Goal: Check status: Check status

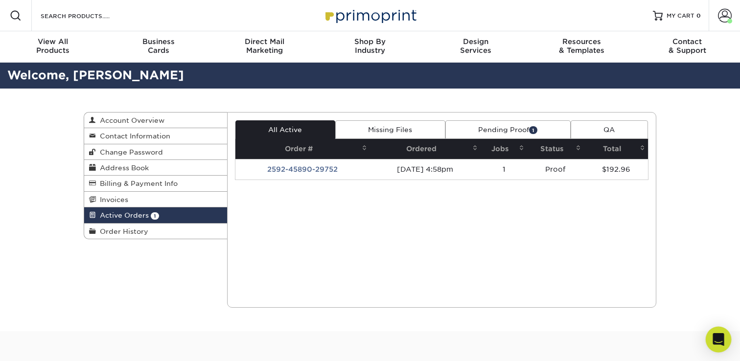
click at [714, 344] on icon "Open Intercom Messenger" at bounding box center [718, 339] width 13 height 13
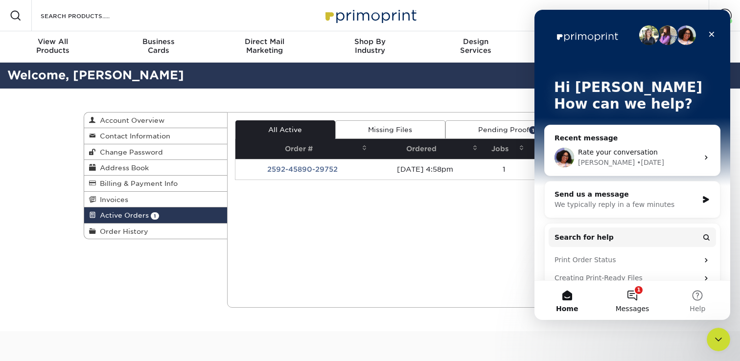
click at [625, 302] on button "1 Messages" at bounding box center [632, 300] width 65 height 39
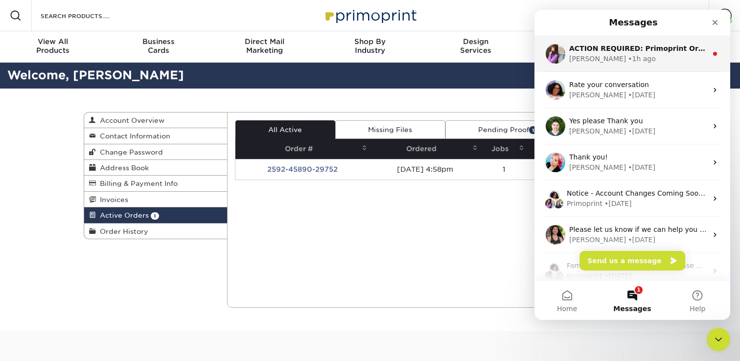
click at [650, 57] on div "[PERSON_NAME] • 1h ago" at bounding box center [638, 59] width 138 height 10
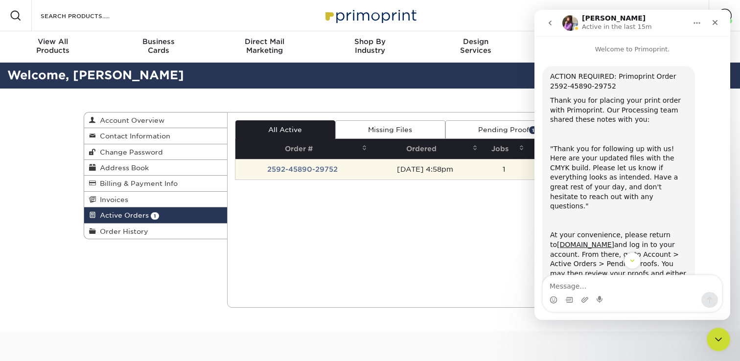
click at [370, 174] on td "[DATE] 4:58pm" at bounding box center [425, 169] width 111 height 21
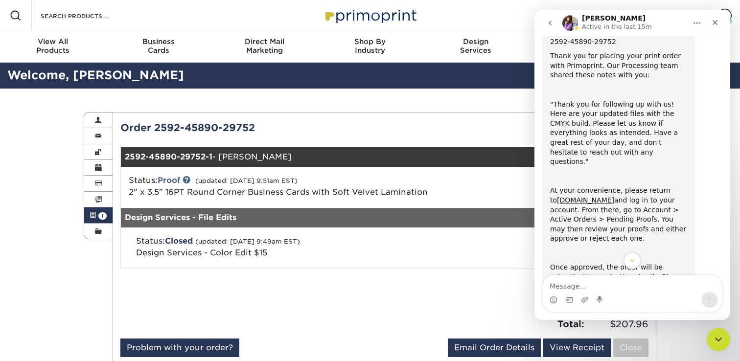
scroll to position [106, 0]
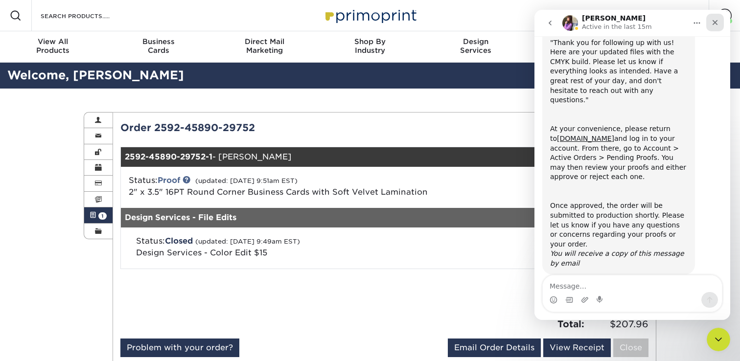
click at [715, 21] on icon "Close" at bounding box center [715, 23] width 8 height 8
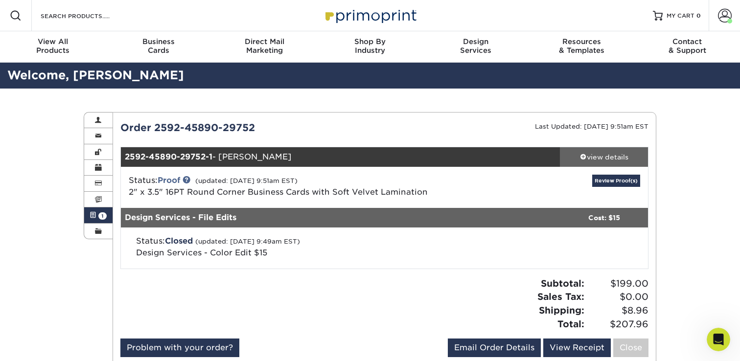
click at [604, 158] on div "view details" at bounding box center [604, 157] width 88 height 10
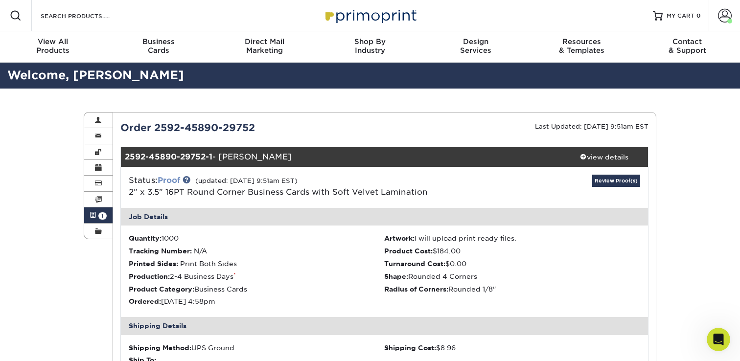
click at [169, 179] on link "Proof" at bounding box center [169, 180] width 23 height 9
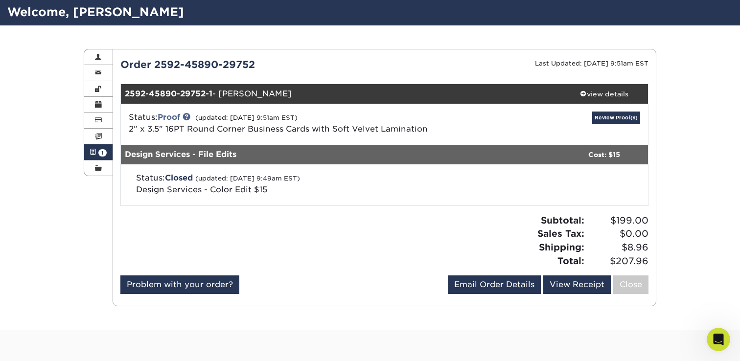
scroll to position [25, 0]
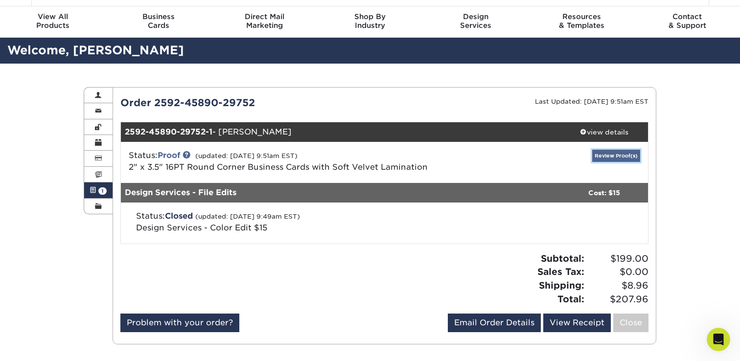
click at [617, 160] on link "Review Proof(s)" at bounding box center [616, 156] width 48 height 12
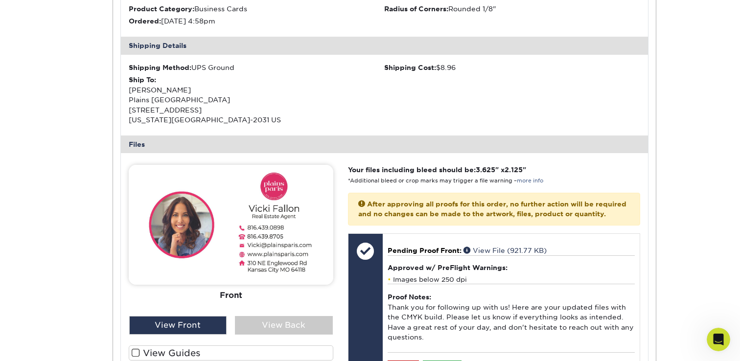
scroll to position [353, 0]
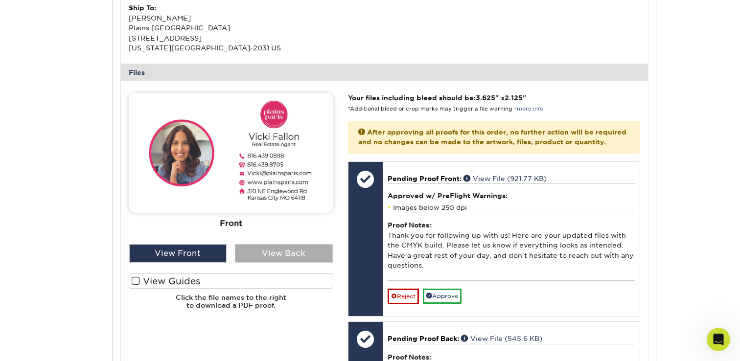
click at [301, 249] on div "View Back" at bounding box center [284, 253] width 98 height 19
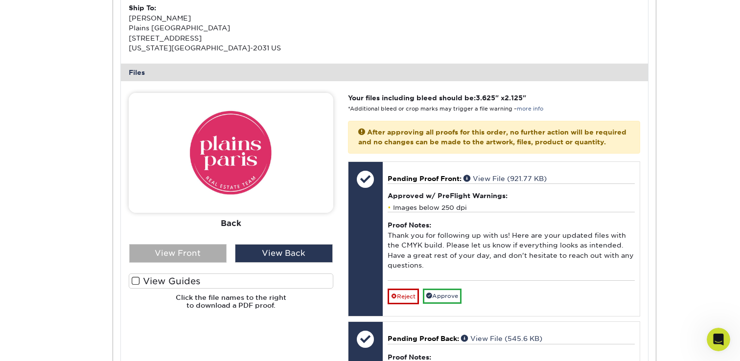
click at [184, 256] on div "View Front" at bounding box center [178, 253] width 98 height 19
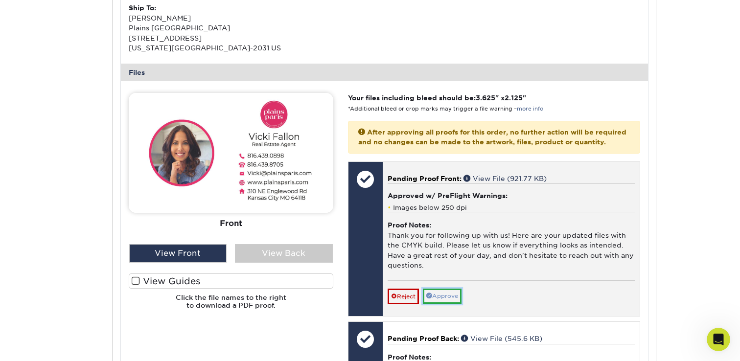
click at [452, 301] on link "Approve" at bounding box center [442, 296] width 39 height 15
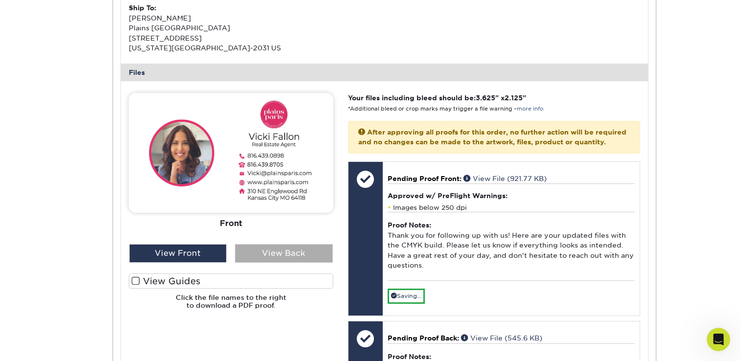
click at [263, 260] on div "View Back" at bounding box center [284, 253] width 98 height 19
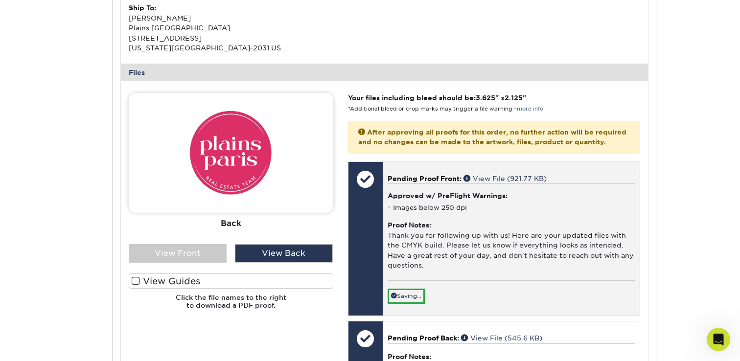
scroll to position [540, 0]
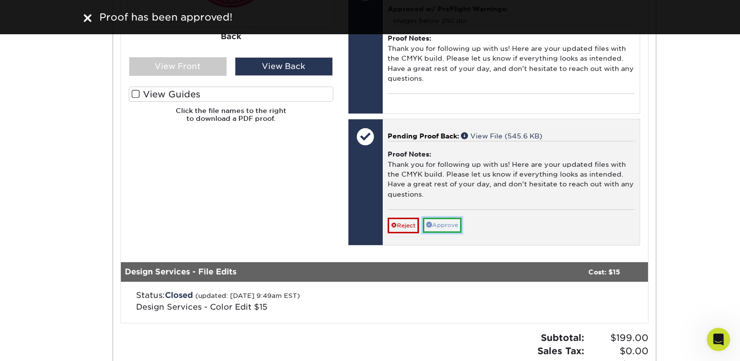
click at [439, 233] on link "Approve" at bounding box center [442, 225] width 39 height 15
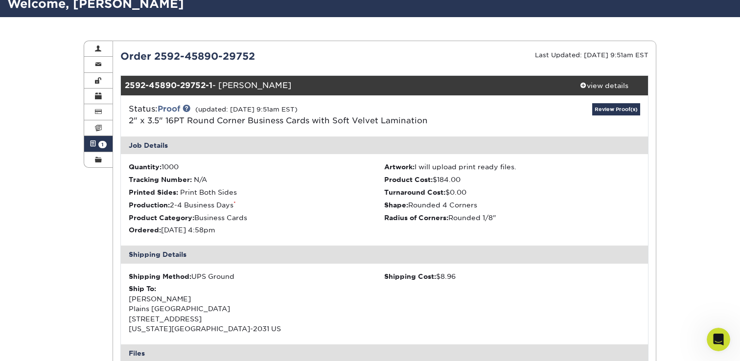
scroll to position [106, 0]
